Goal: Information Seeking & Learning: Learn about a topic

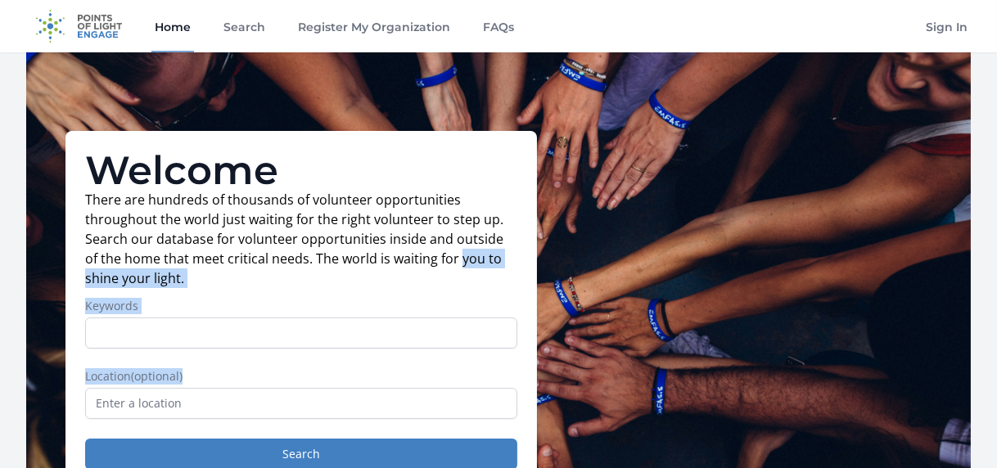
drag, startPoint x: 0, startPoint y: 0, endPoint x: 743, endPoint y: 369, distance: 830.0
click at [743, 369] on div "Welcome There are hundreds of thousands of volunteer opportunities throughout t…" at bounding box center [498, 310] width 945 height 516
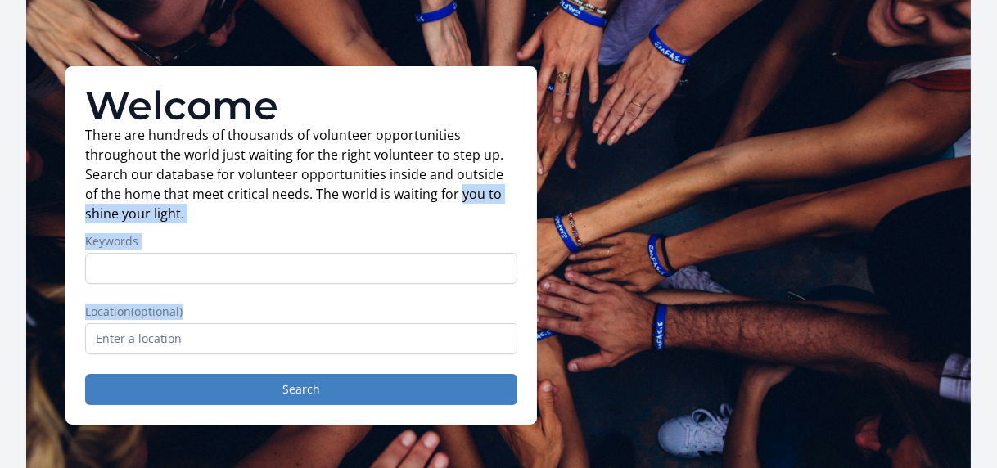
scroll to position [32, 0]
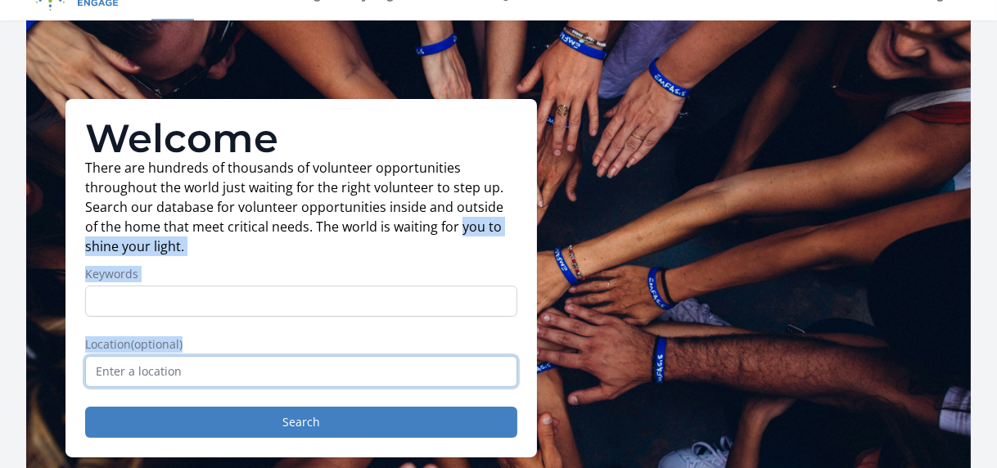
click at [269, 367] on input "text" at bounding box center [301, 371] width 432 height 31
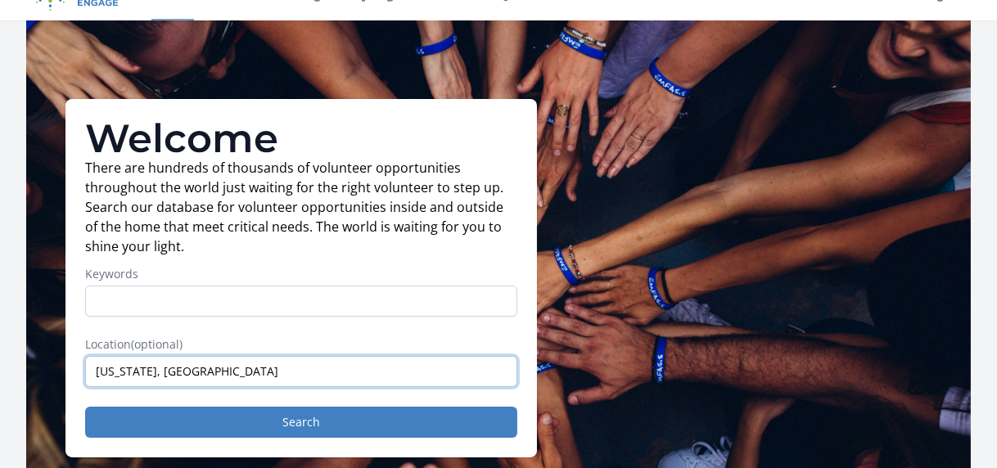
click at [213, 380] on input "[US_STATE], [GEOGRAPHIC_DATA]" at bounding box center [301, 371] width 432 height 31
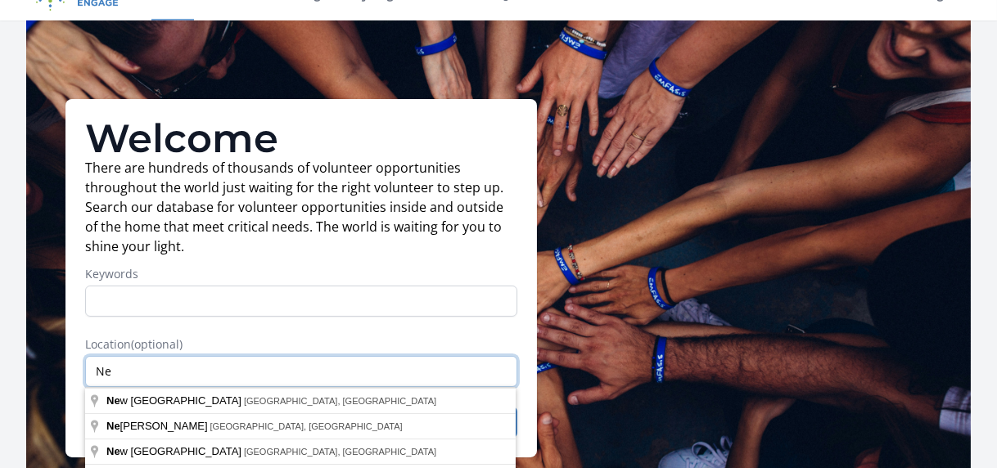
type input "N"
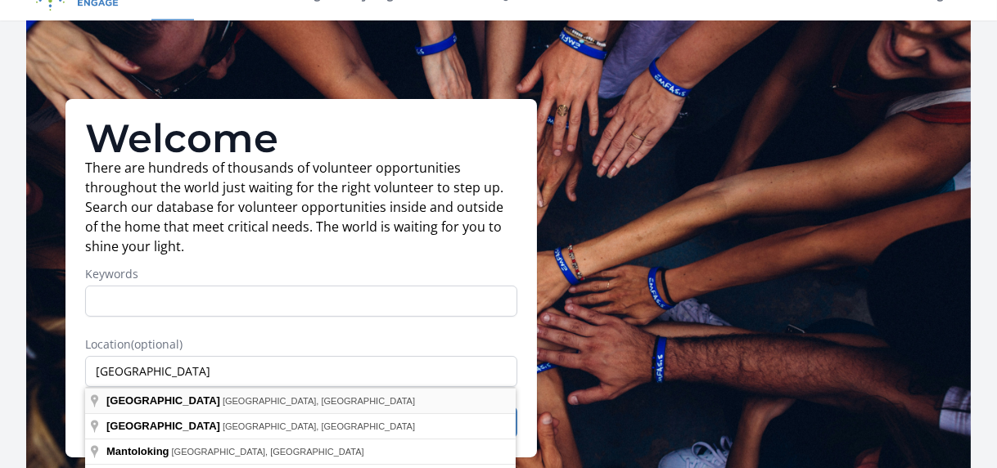
type input "[GEOGRAPHIC_DATA], [GEOGRAPHIC_DATA], [GEOGRAPHIC_DATA]"
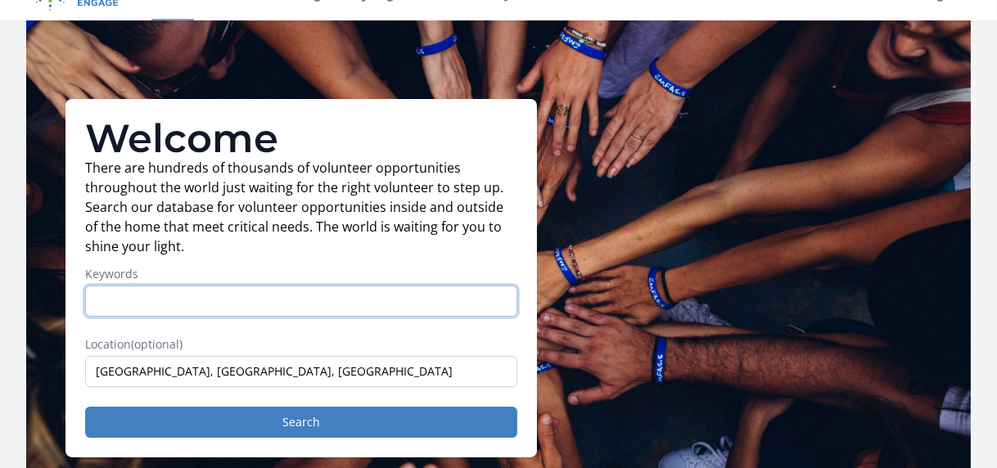
click at [177, 307] on input "Keywords" at bounding box center [301, 301] width 432 height 31
type input "e"
type input "aging"
click at [85, 407] on button "Search" at bounding box center [301, 422] width 432 height 31
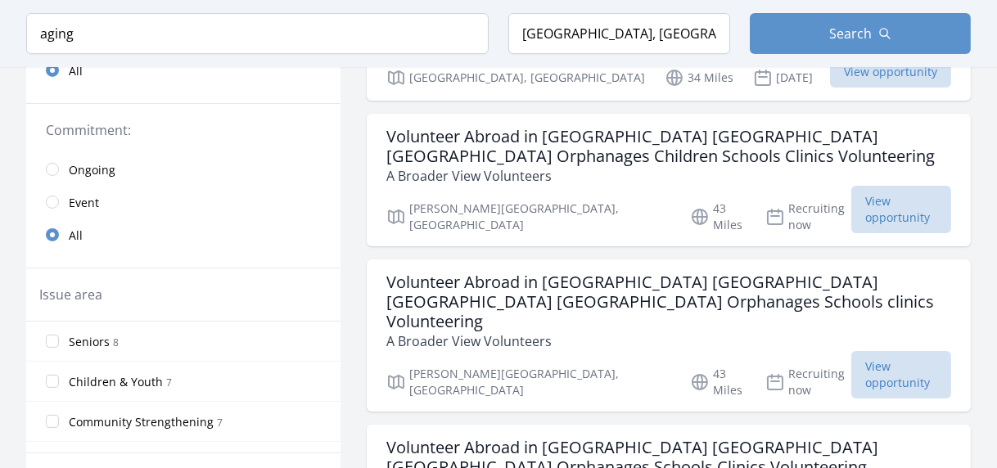
scroll to position [350, 0]
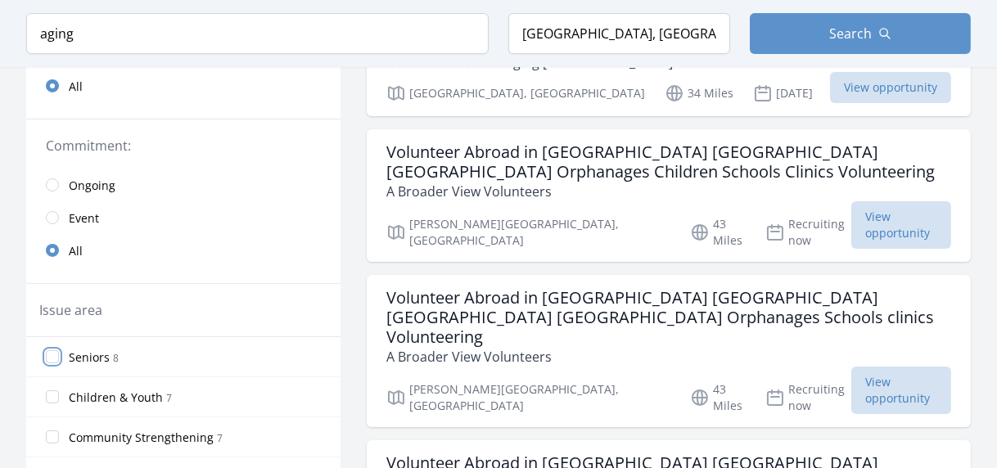
click at [56, 354] on input "Seniors 8" at bounding box center [52, 356] width 13 height 13
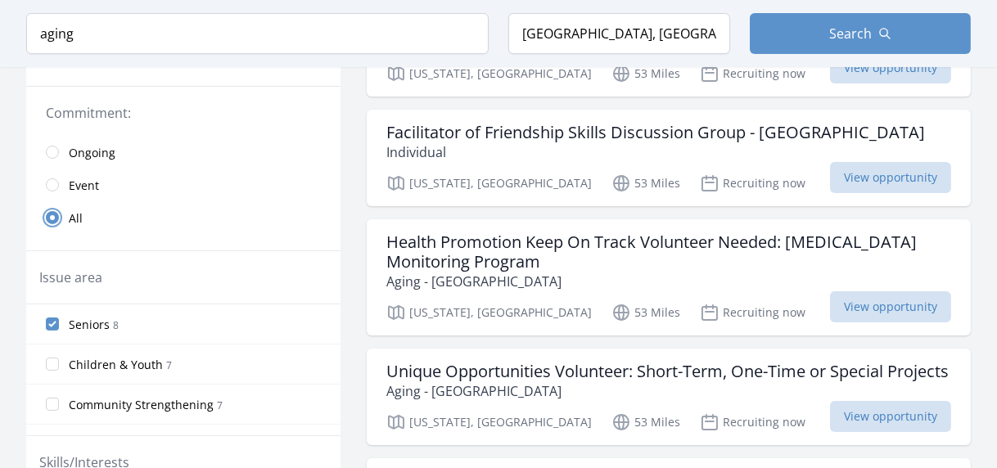
click at [48, 215] on input "radio" at bounding box center [52, 217] width 13 height 13
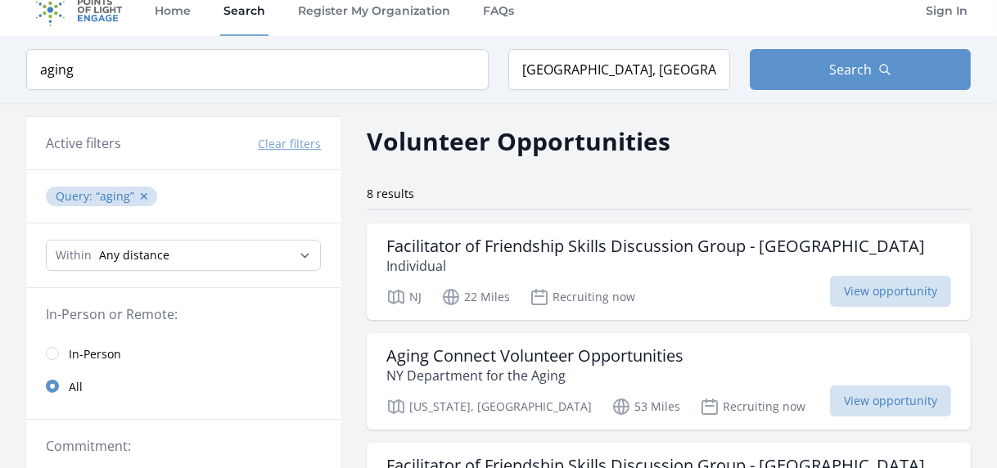
scroll to position [0, 0]
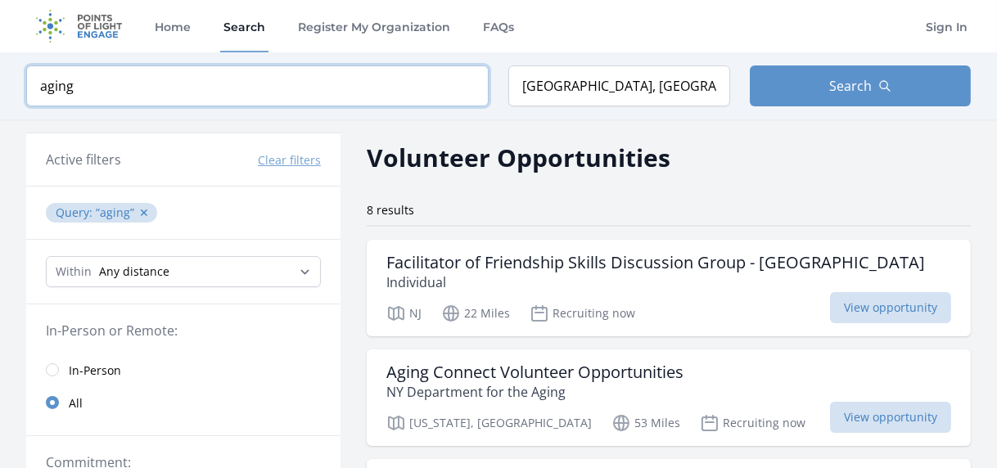
click at [146, 79] on input "aging" at bounding box center [257, 85] width 463 height 41
type input "a"
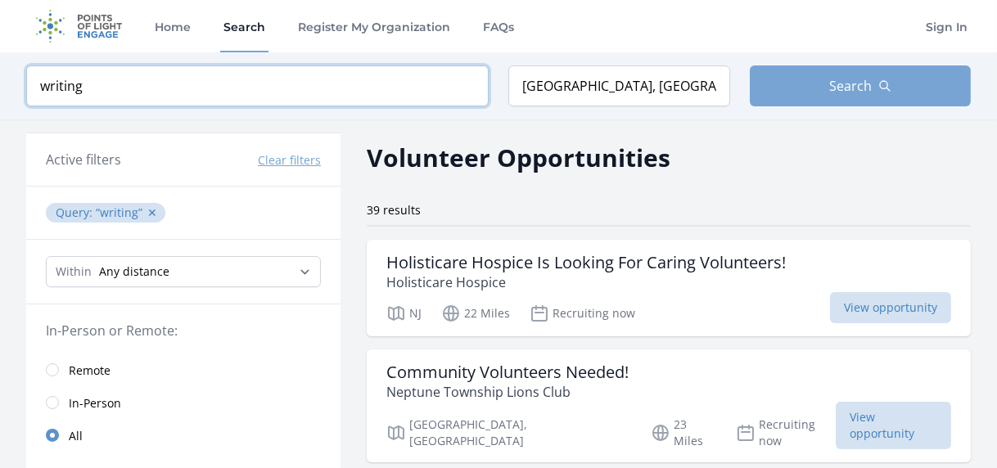
type input "writing"
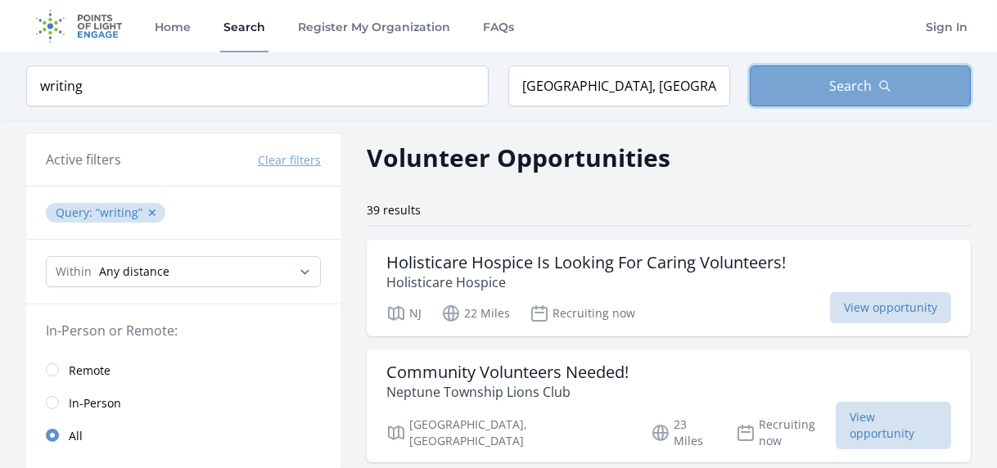
click at [788, 84] on button "Search" at bounding box center [861, 85] width 222 height 41
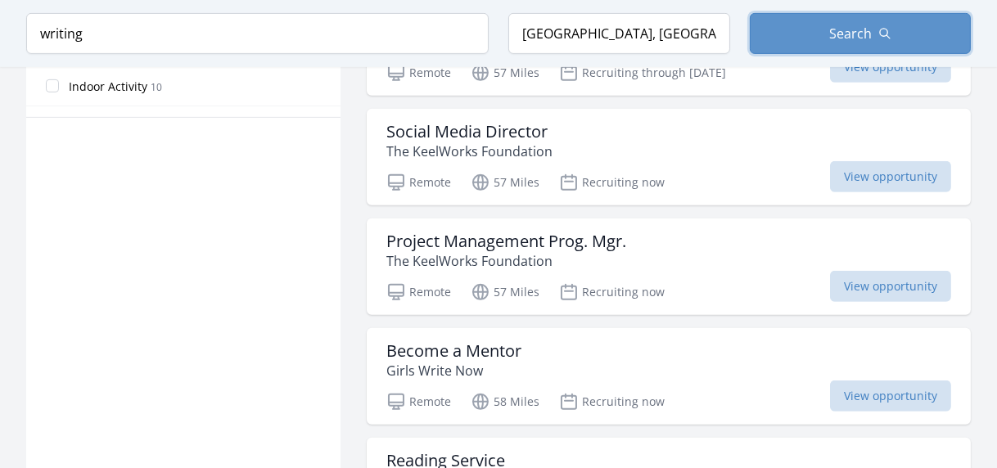
scroll to position [1047, 0]
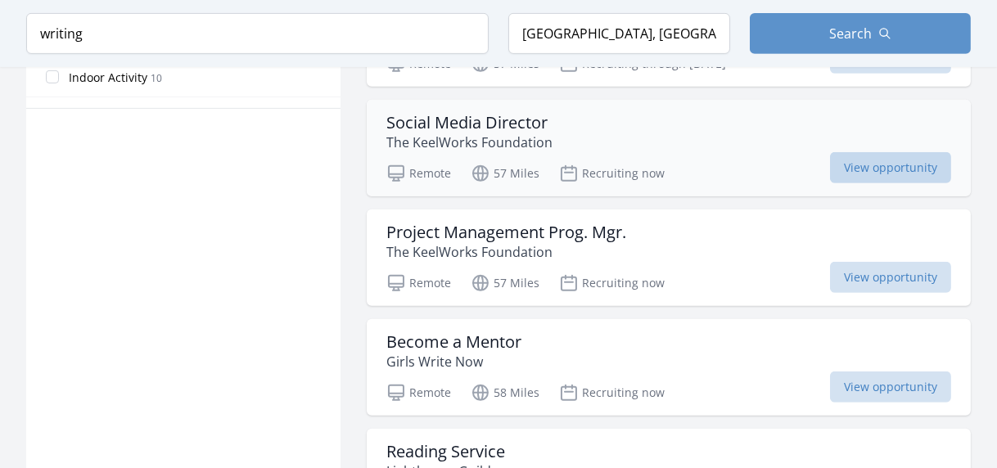
click at [896, 152] on span "View opportunity" at bounding box center [890, 167] width 121 height 31
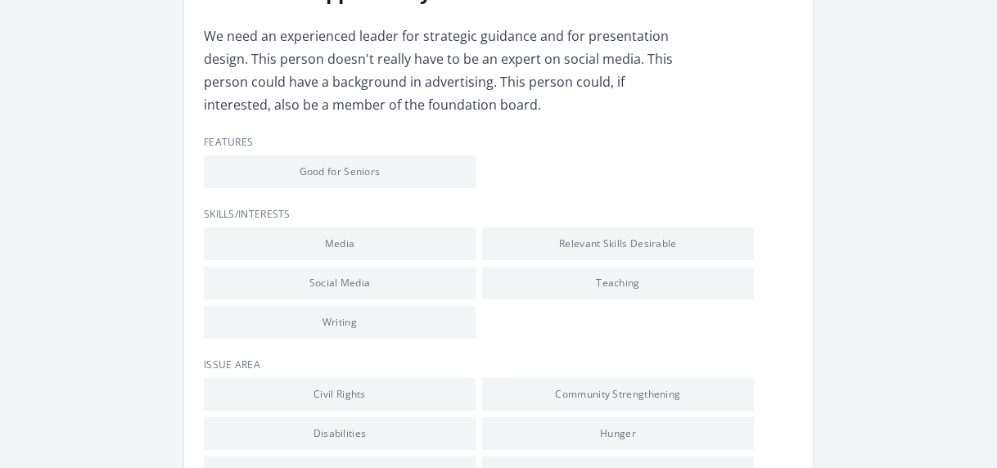
scroll to position [489, 0]
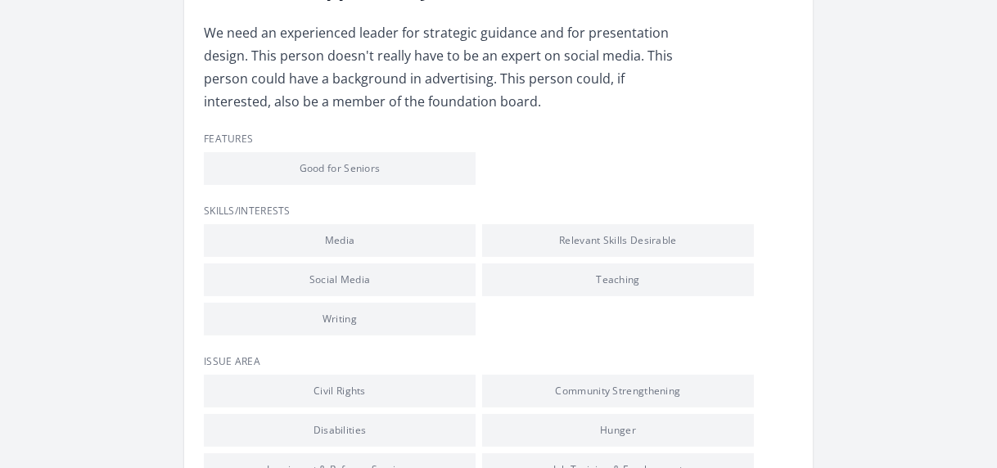
drag, startPoint x: 342, startPoint y: 316, endPoint x: 689, endPoint y: 298, distance: 347.6
click at [689, 298] on ul "Media Relevant Skills Desirable Social Media Teaching Writing" at bounding box center [479, 279] width 550 height 111
drag, startPoint x: 689, startPoint y: 298, endPoint x: 664, endPoint y: 358, distance: 64.9
click at [664, 358] on h3 "Issue area" at bounding box center [498, 361] width 589 height 13
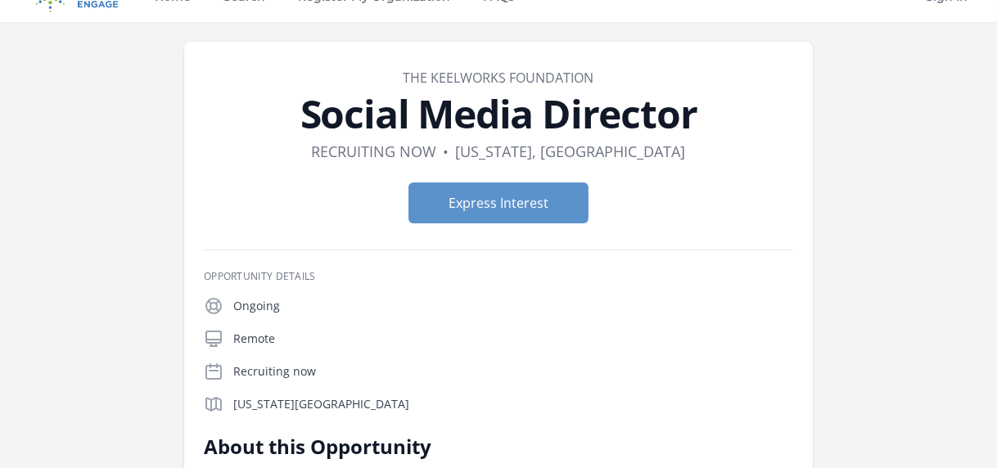
scroll to position [0, 0]
